Goal: Transaction & Acquisition: Purchase product/service

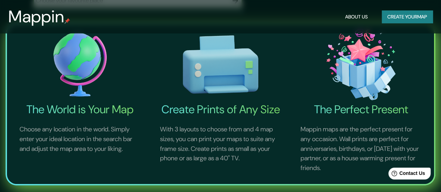
scroll to position [194, 0]
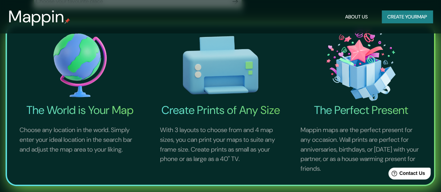
click at [116, 116] on h4 "The World is Your Map" at bounding box center [80, 110] width 138 height 14
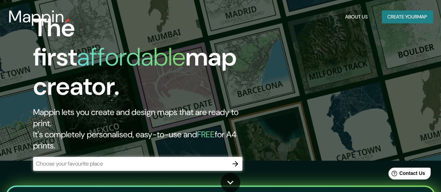
scroll to position [31, 0]
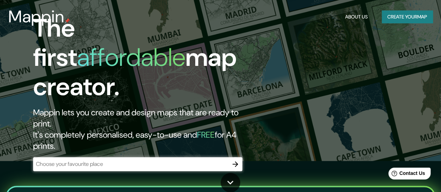
click at [157, 160] on input "text" at bounding box center [130, 164] width 195 height 8
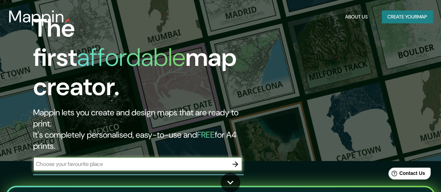
click at [391, 18] on button "Create your map" at bounding box center [406, 16] width 51 height 13
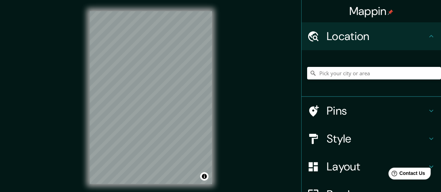
click at [348, 43] on h4 "Location" at bounding box center [376, 36] width 100 height 14
click at [342, 77] on input "Pick your city or area" at bounding box center [374, 73] width 134 height 13
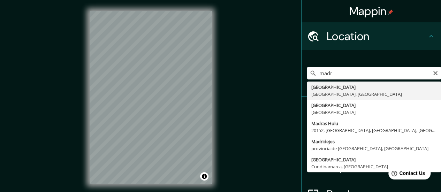
type input "[GEOGRAPHIC_DATA], [GEOGRAPHIC_DATA], [GEOGRAPHIC_DATA]"
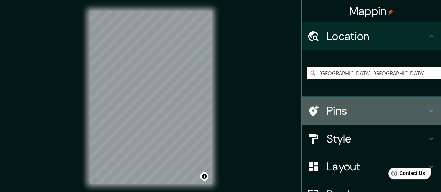
click at [340, 110] on h4 "Pins" at bounding box center [376, 111] width 100 height 14
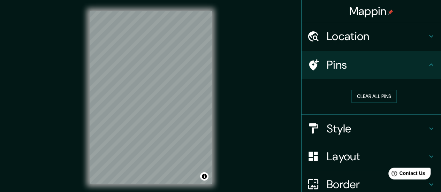
click at [335, 142] on div "Style" at bounding box center [370, 129] width 139 height 28
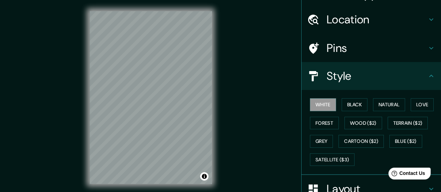
scroll to position [20, 0]
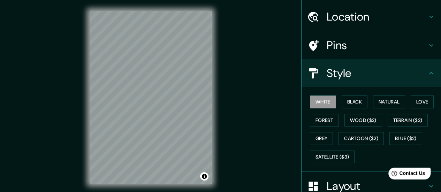
click at [357, 108] on div "White Black Natural Love Forest Wood ($2) Terrain ($2) Grey Cartoon ($2) Blue (…" at bounding box center [374, 129] width 134 height 73
click at [356, 103] on button "Black" at bounding box center [354, 101] width 26 height 13
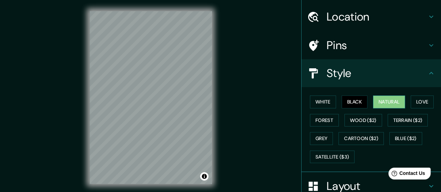
click at [383, 100] on button "Natural" at bounding box center [389, 101] width 32 height 13
click at [420, 100] on button "Love" at bounding box center [421, 101] width 23 height 13
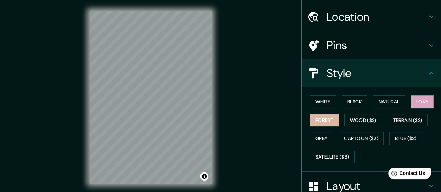
click at [315, 121] on button "Forest" at bounding box center [324, 120] width 29 height 13
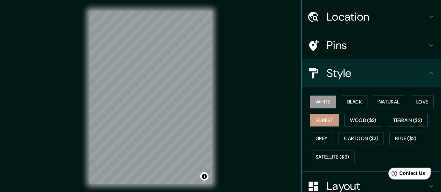
click at [311, 99] on button "White" at bounding box center [323, 101] width 26 height 13
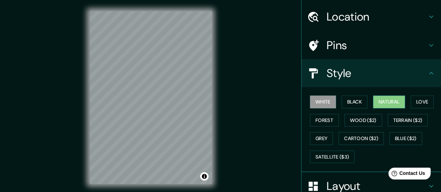
click at [377, 97] on button "Natural" at bounding box center [389, 101] width 32 height 13
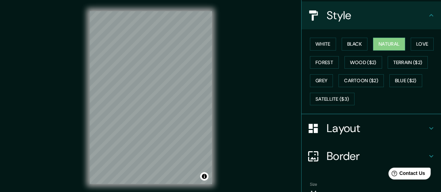
click at [363, 127] on h4 "Layout" at bounding box center [376, 128] width 100 height 14
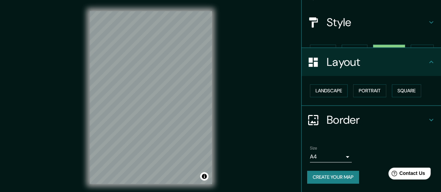
scroll to position [58, 0]
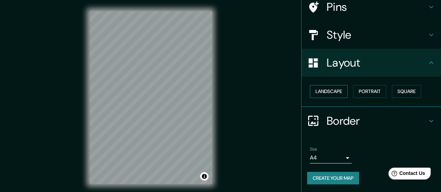
click at [334, 91] on button "Landscape" at bounding box center [329, 91] width 38 height 13
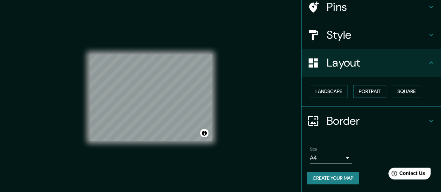
click at [357, 91] on button "Portrait" at bounding box center [369, 91] width 33 height 13
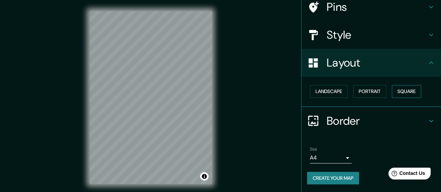
click at [398, 90] on button "Square" at bounding box center [406, 91] width 29 height 13
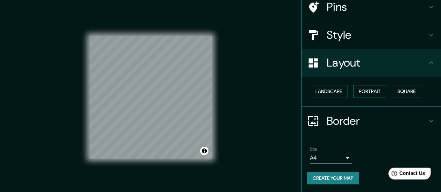
click at [376, 93] on button "Portrait" at bounding box center [369, 91] width 33 height 13
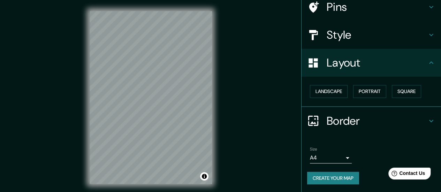
click at [333, 123] on h4 "Border" at bounding box center [376, 121] width 100 height 14
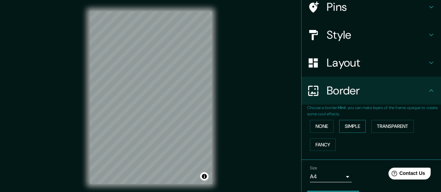
click at [345, 126] on button "Simple" at bounding box center [352, 126] width 26 height 13
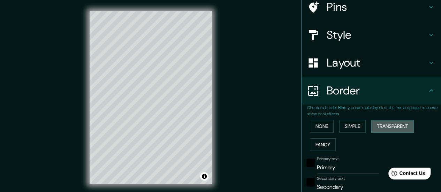
click at [388, 124] on button "Transparent" at bounding box center [392, 126] width 43 height 13
